Goal: Transaction & Acquisition: Purchase product/service

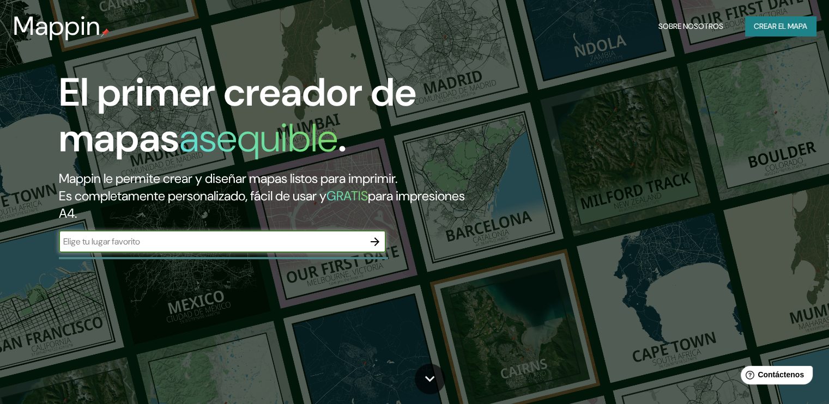
click at [275, 246] on input "text" at bounding box center [211, 241] width 305 height 13
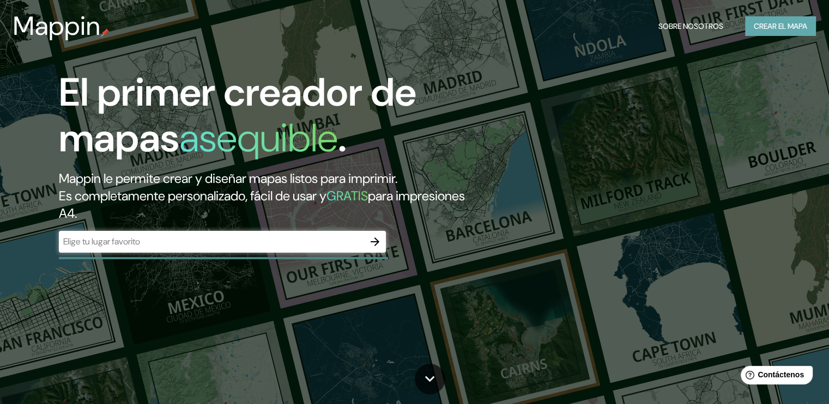
click at [756, 20] on font "Crear el mapa" at bounding box center [779, 27] width 53 height 14
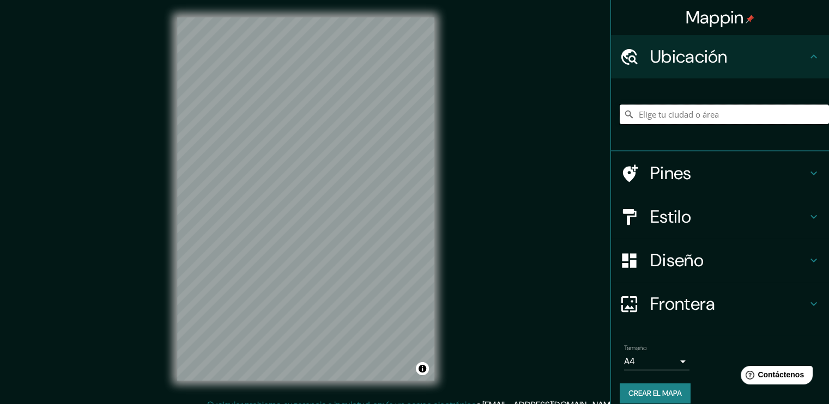
click at [660, 114] on input "Elige tu ciudad o área" at bounding box center [723, 115] width 209 height 20
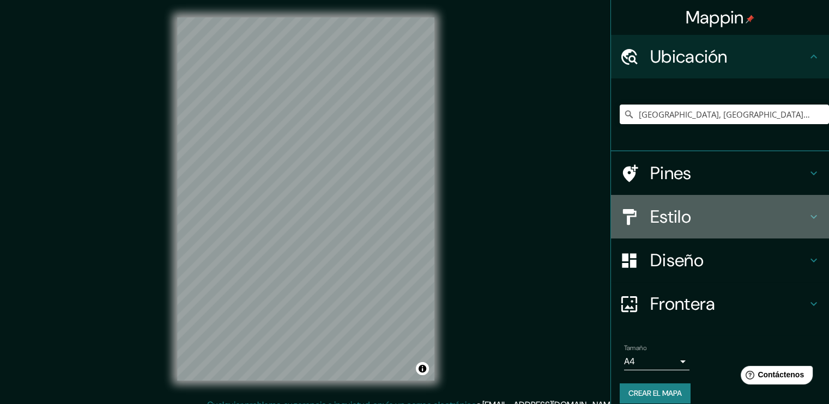
click at [807, 221] on icon at bounding box center [813, 216] width 13 height 13
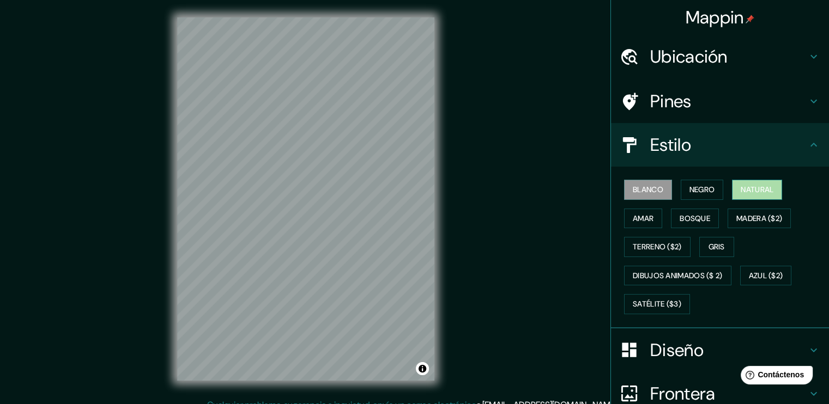
click at [737, 197] on button "Natural" at bounding box center [757, 190] width 50 height 20
click at [624, 215] on button "Amar" at bounding box center [643, 219] width 38 height 20
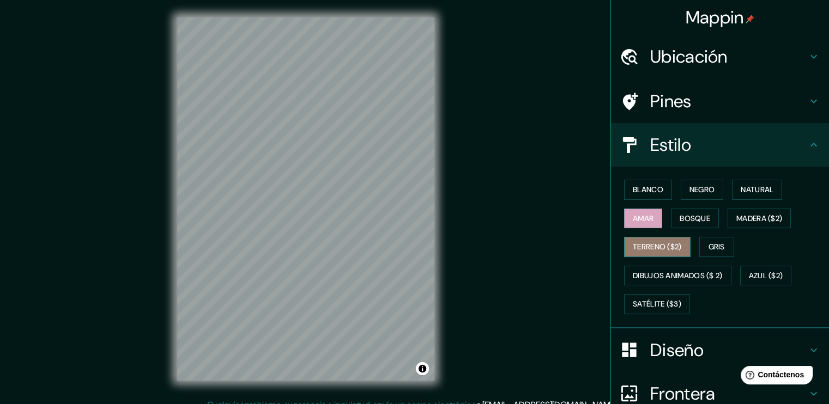
click at [643, 243] on font "Terreno ($2)" at bounding box center [656, 247] width 49 height 14
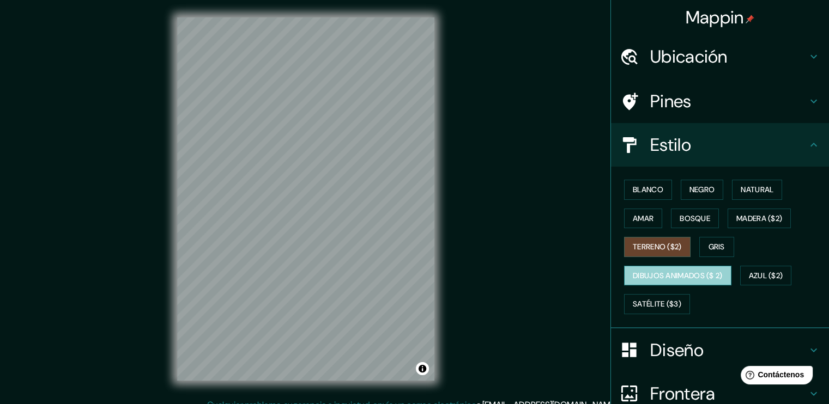
click at [671, 278] on font "Dibujos animados ($ 2)" at bounding box center [677, 276] width 90 height 14
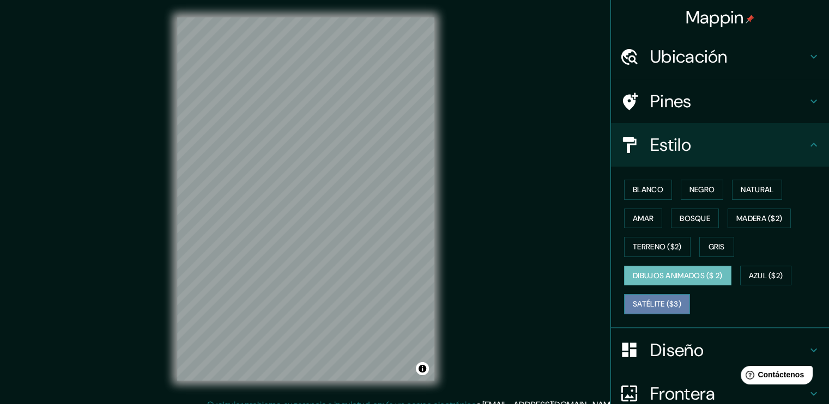
click at [644, 302] on font "Satélite ($3)" at bounding box center [656, 304] width 48 height 14
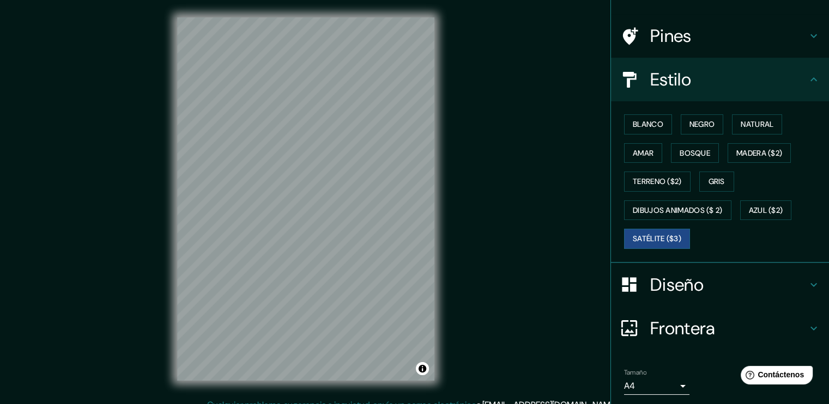
scroll to position [100, 0]
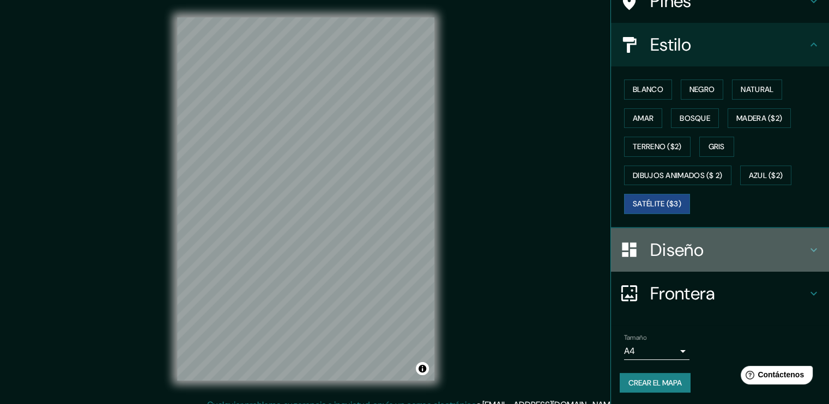
click at [797, 249] on h4 "Diseño" at bounding box center [728, 250] width 157 height 22
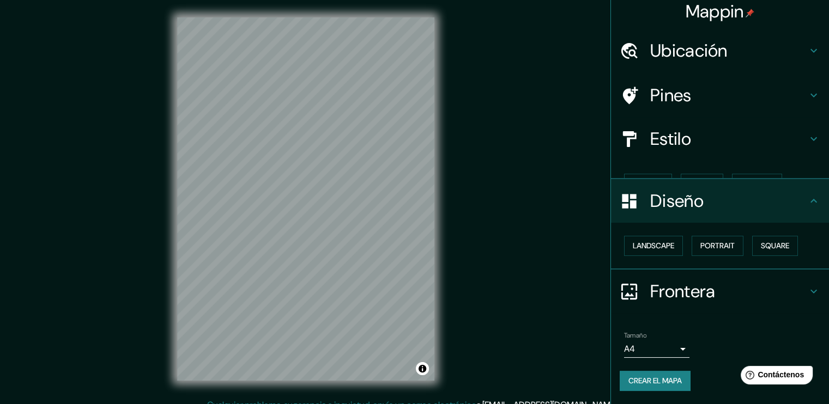
scroll to position [0, 0]
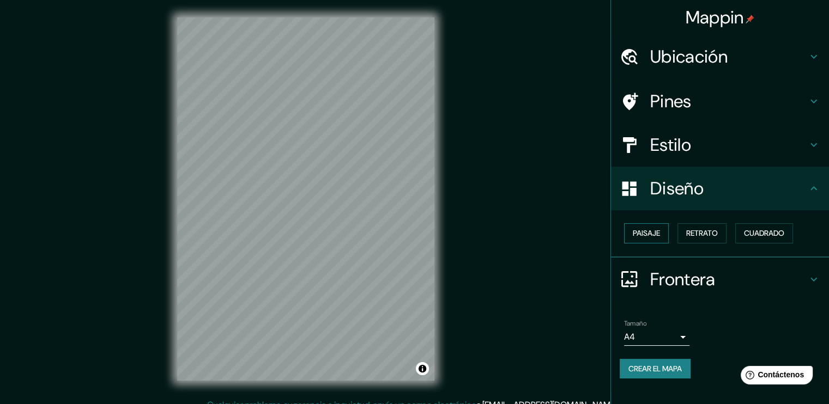
click at [649, 232] on font "Paisaje" at bounding box center [645, 234] width 27 height 14
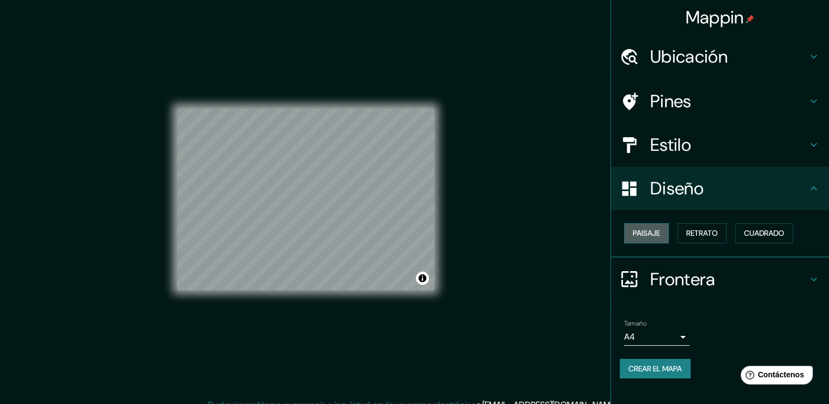
click at [649, 232] on font "Paisaje" at bounding box center [645, 234] width 27 height 14
click at [700, 234] on font "Retrato" at bounding box center [702, 234] width 32 height 14
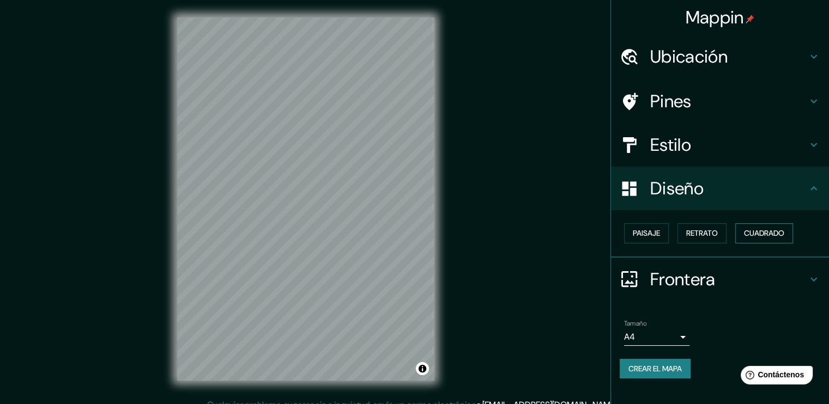
click at [747, 234] on font "Cuadrado" at bounding box center [764, 234] width 40 height 14
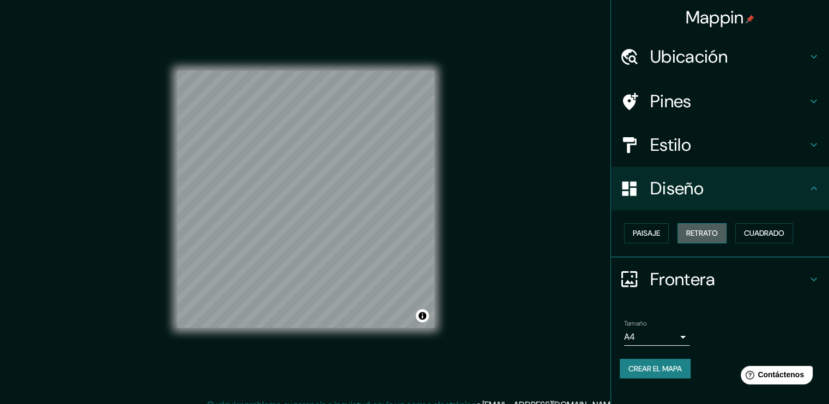
click at [686, 228] on font "Retrato" at bounding box center [702, 234] width 32 height 14
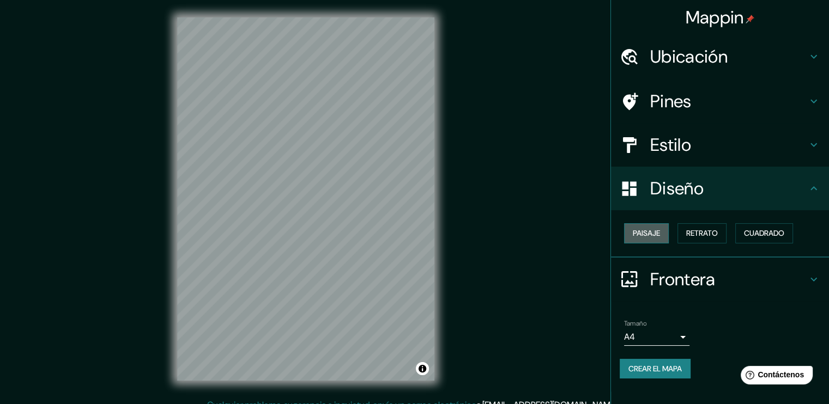
click at [638, 235] on font "Paisaje" at bounding box center [645, 234] width 27 height 14
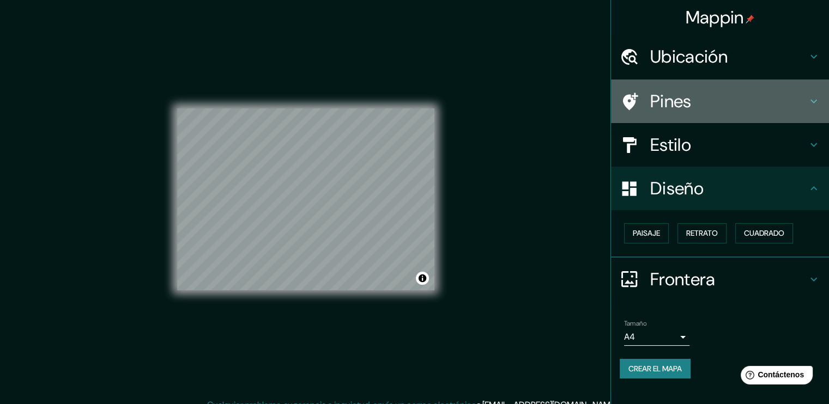
click at [693, 104] on h4 "Pines" at bounding box center [728, 101] width 157 height 22
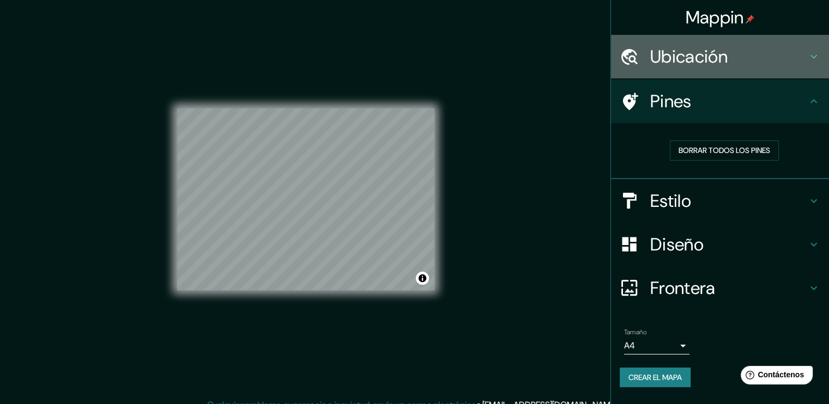
click at [691, 56] on h4 "Ubicación" at bounding box center [728, 57] width 157 height 22
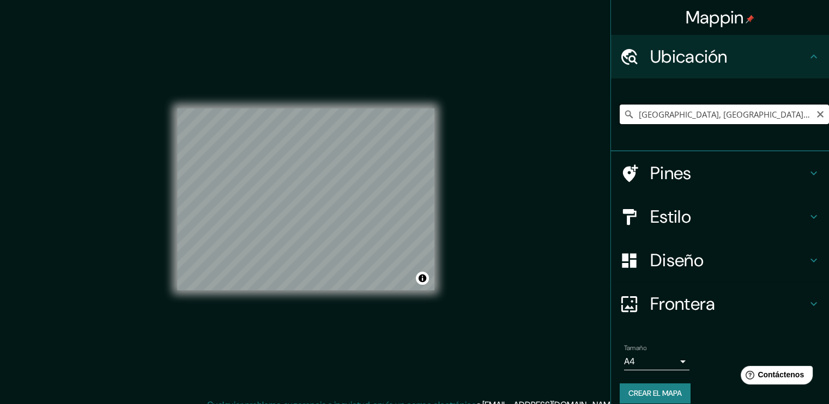
click at [632, 112] on input "[GEOGRAPHIC_DATA], [GEOGRAPHIC_DATA], [GEOGRAPHIC_DATA]" at bounding box center [723, 115] width 209 height 20
click at [422, 281] on button "Alternar atribución" at bounding box center [422, 278] width 13 height 13
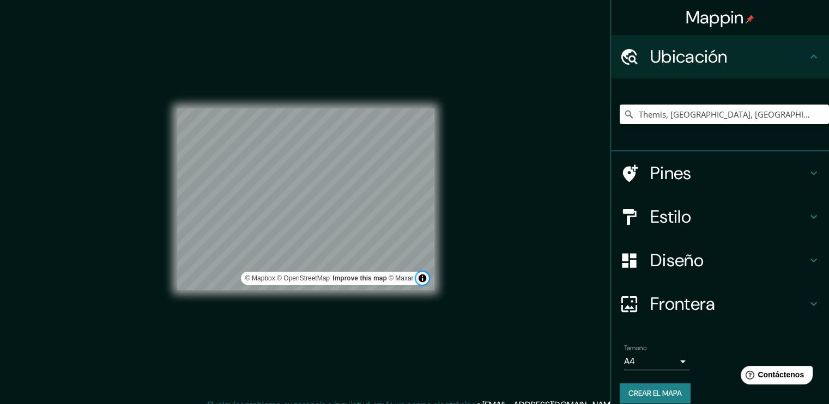
click at [422, 281] on button "Alternar atribución" at bounding box center [422, 278] width 13 height 13
click at [653, 113] on input "Themis, [GEOGRAPHIC_DATA], [GEOGRAPHIC_DATA], [GEOGRAPHIC_DATA]" at bounding box center [723, 115] width 209 height 20
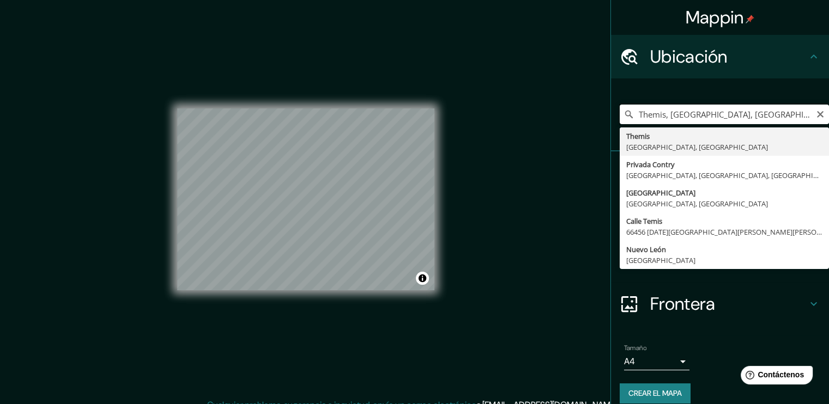
click at [655, 112] on input "Themis, [GEOGRAPHIC_DATA], [GEOGRAPHIC_DATA], [GEOGRAPHIC_DATA]" at bounding box center [723, 115] width 209 height 20
click at [656, 112] on input "Themis, [GEOGRAPHIC_DATA], [GEOGRAPHIC_DATA], [GEOGRAPHIC_DATA]" at bounding box center [723, 115] width 209 height 20
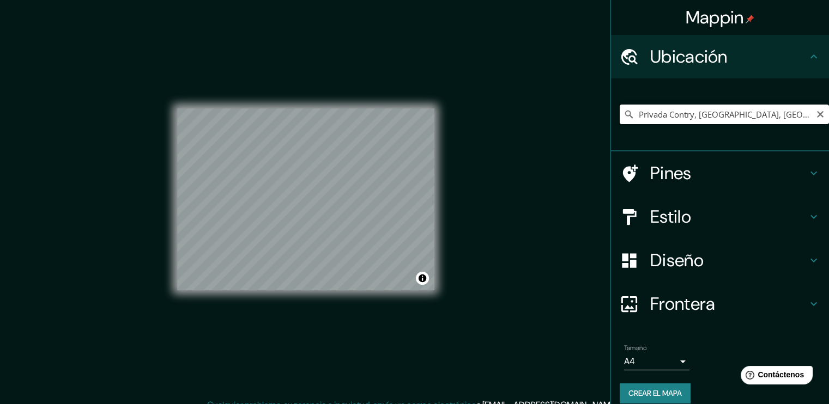
click at [686, 115] on input "Privada Contry, [GEOGRAPHIC_DATA], [GEOGRAPHIC_DATA], [GEOGRAPHIC_DATA]" at bounding box center [723, 115] width 209 height 20
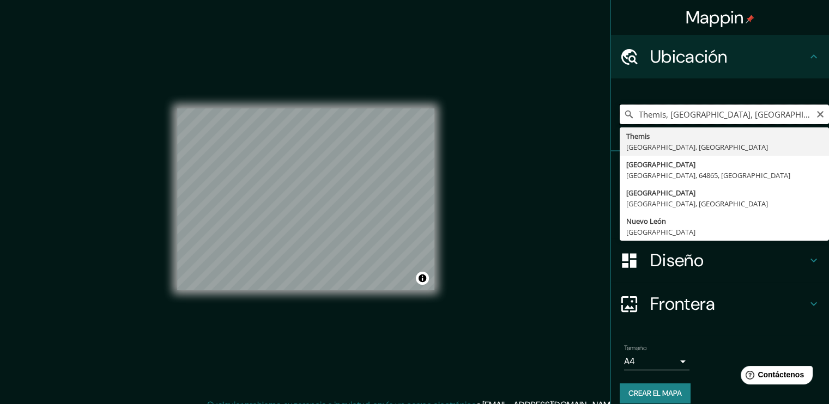
type input "Themis, [GEOGRAPHIC_DATA], [GEOGRAPHIC_DATA], [GEOGRAPHIC_DATA]"
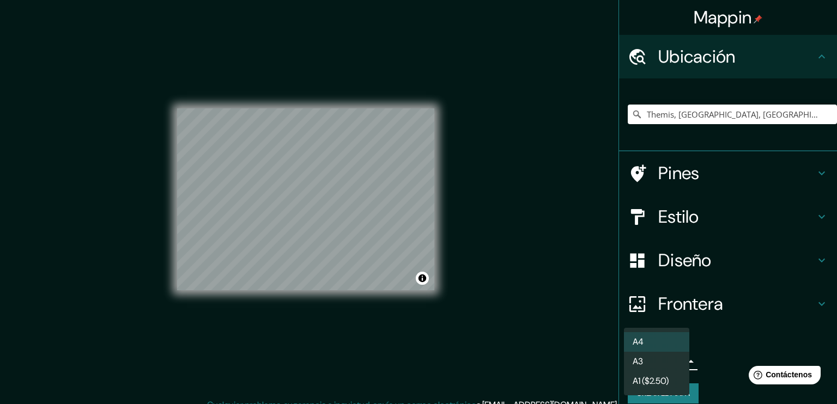
click at [672, 363] on body "Mappin Ubicación Themis, [GEOGRAPHIC_DATA], [GEOGRAPHIC_DATA], [GEOGRAPHIC_DATA…" at bounding box center [418, 202] width 837 height 404
click at [653, 364] on li "A3" at bounding box center [656, 362] width 65 height 20
type input "a4"
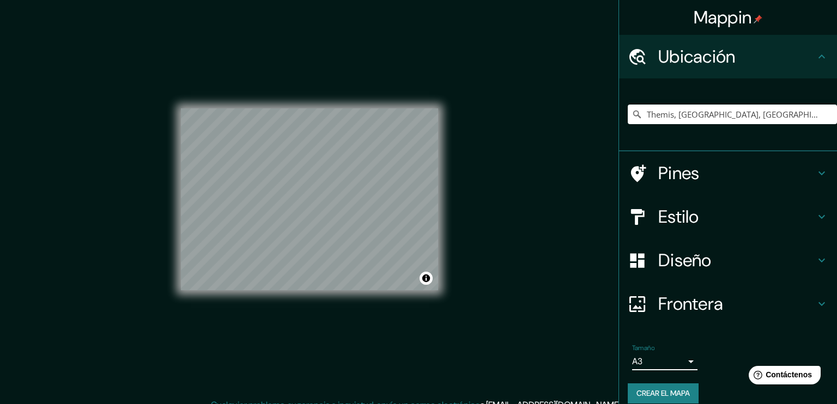
click at [658, 364] on body "Mappin Ubicación Themis, [GEOGRAPHIC_DATA], [GEOGRAPHIC_DATA], [GEOGRAPHIC_DATA…" at bounding box center [418, 202] width 837 height 404
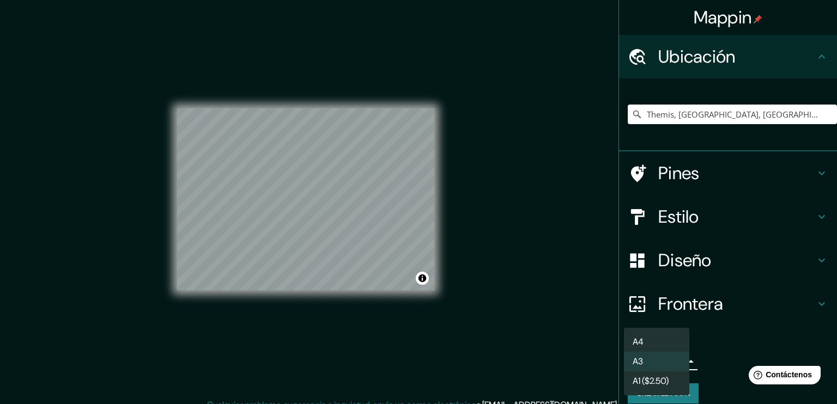
drag, startPoint x: 833, startPoint y: 205, endPoint x: 835, endPoint y: 356, distance: 150.4
click at [828, 356] on div at bounding box center [418, 202] width 837 height 404
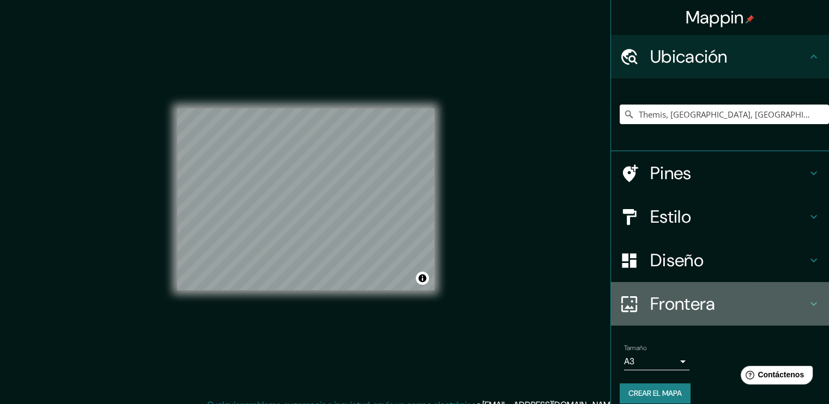
click at [661, 303] on h4 "Frontera" at bounding box center [728, 304] width 157 height 22
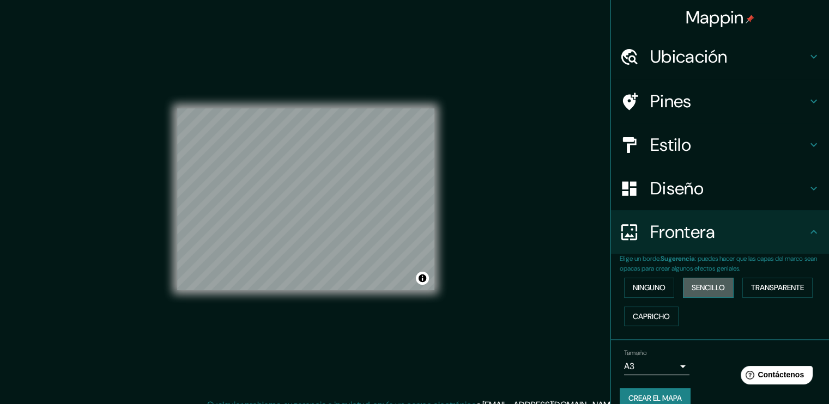
click at [706, 293] on font "Sencillo" at bounding box center [707, 288] width 33 height 14
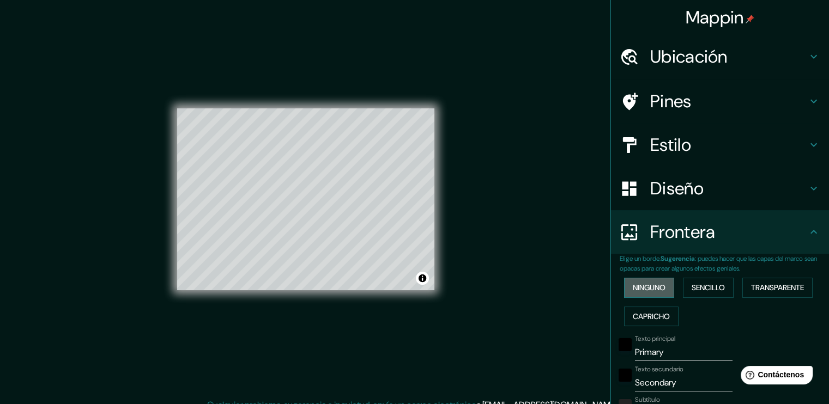
click at [635, 290] on font "Ninguno" at bounding box center [648, 288] width 33 height 14
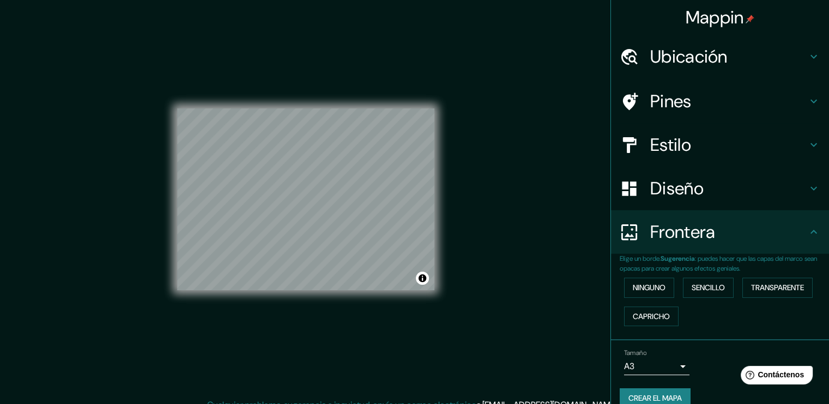
scroll to position [16, 0]
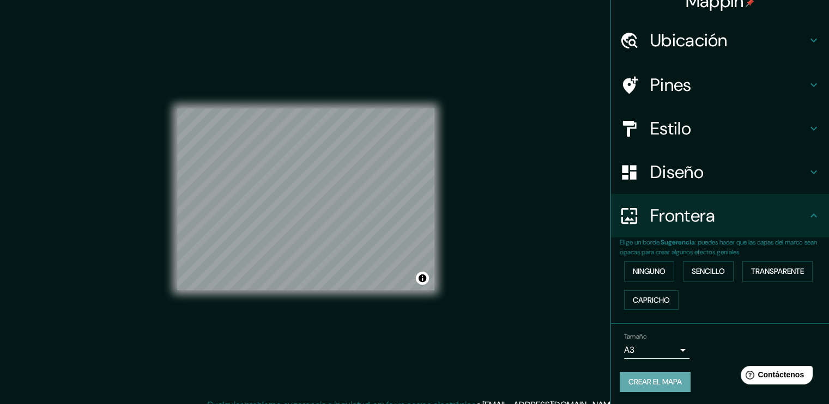
click at [631, 378] on font "Crear el mapa" at bounding box center [654, 382] width 53 height 14
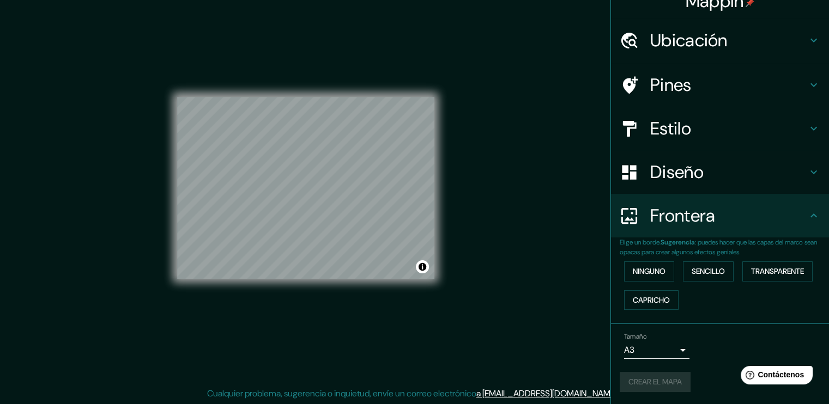
scroll to position [0, 0]
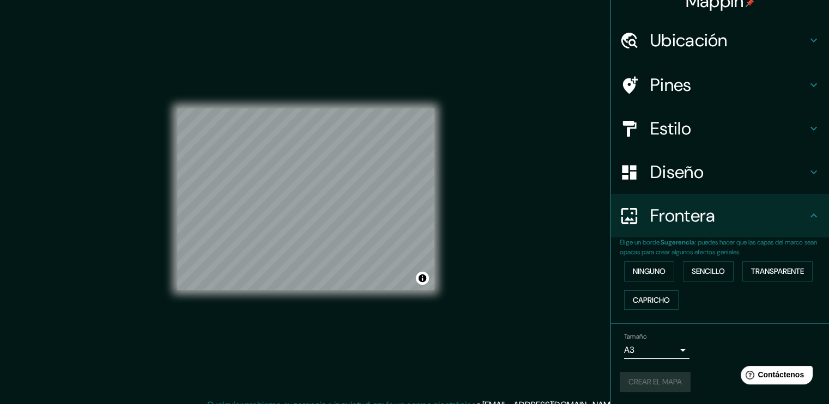
drag, startPoint x: 421, startPoint y: 279, endPoint x: 536, endPoint y: 177, distance: 153.9
click at [536, 177] on div "Mappin Ubicación Themis, [GEOGRAPHIC_DATA], [GEOGRAPHIC_DATA], [GEOGRAPHIC_DATA…" at bounding box center [414, 208] width 829 height 416
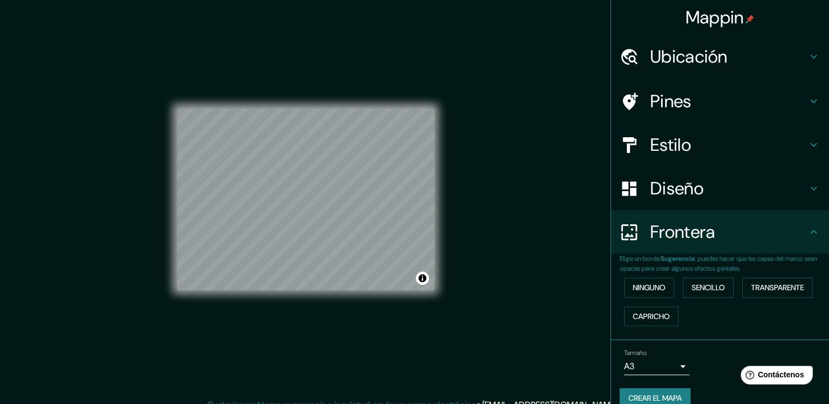
scroll to position [16, 0]
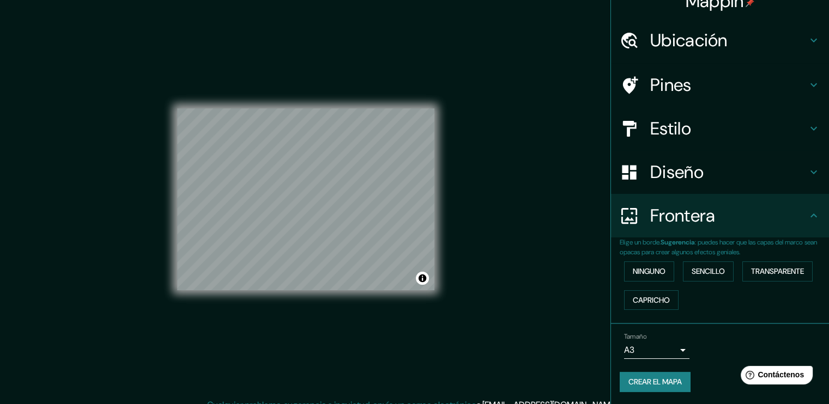
click at [629, 379] on font "Crear el mapa" at bounding box center [654, 382] width 53 height 14
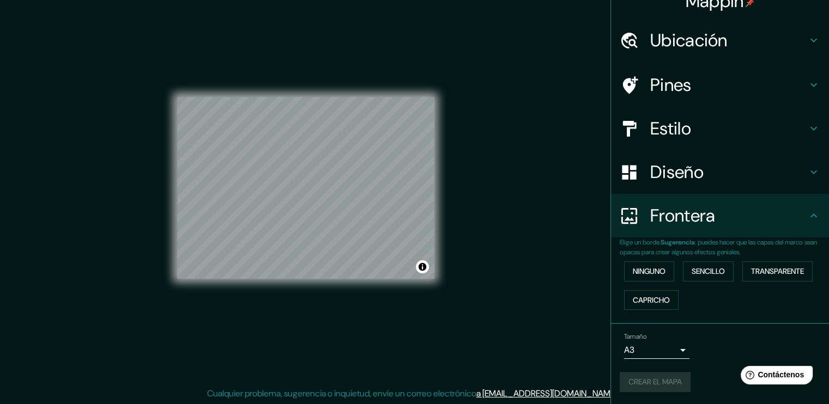
scroll to position [0, 0]
